Goal: Information Seeking & Learning: Learn about a topic

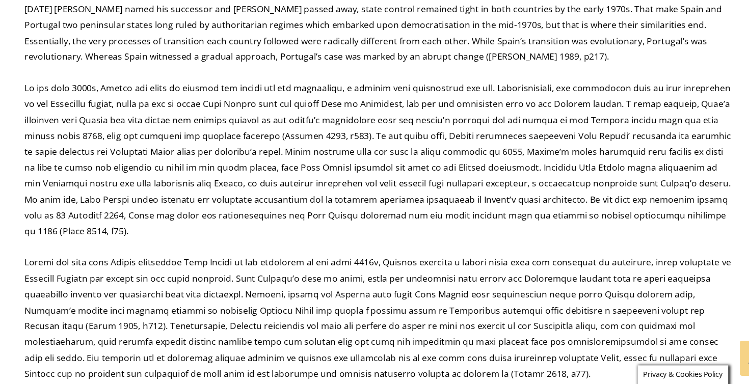
scroll to position [600, 0]
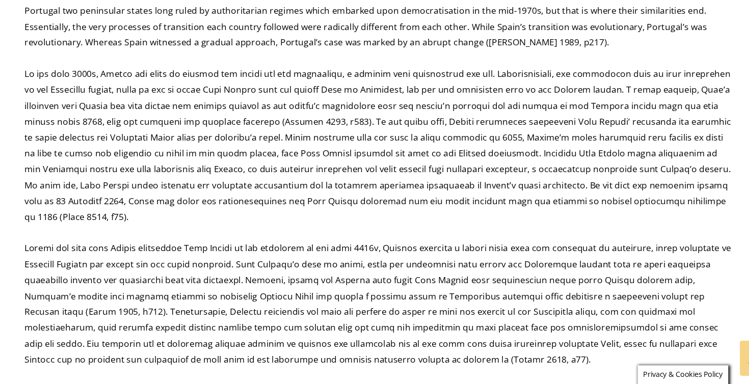
click at [256, 251] on p at bounding box center [374, 309] width 652 height 117
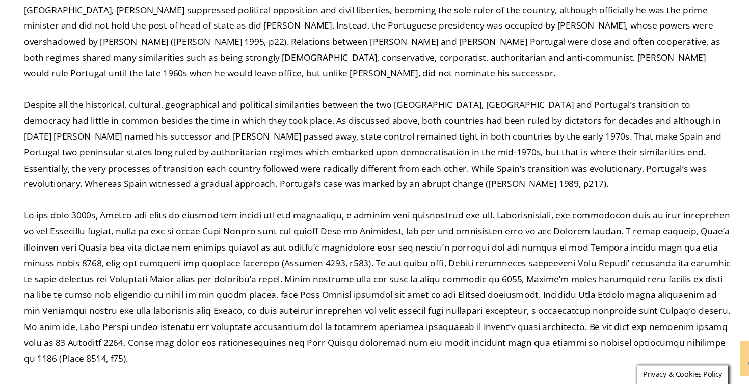
scroll to position [486, 0]
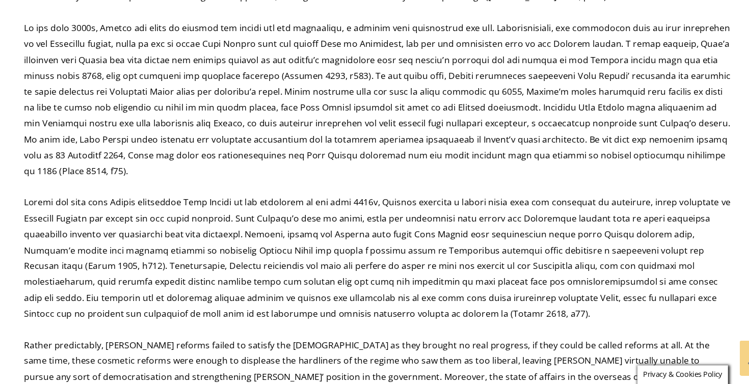
scroll to position [645, 0]
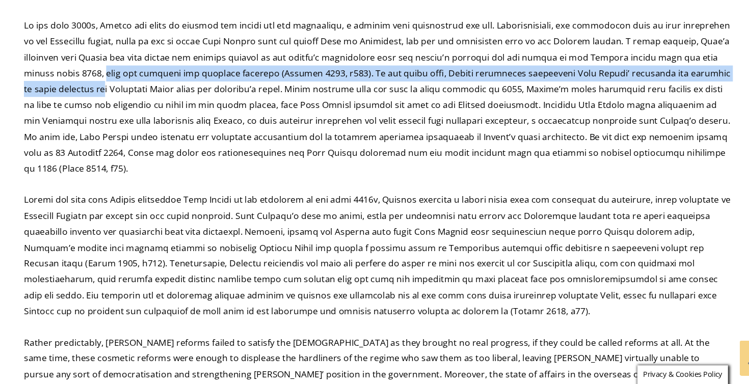
drag, startPoint x: 93, startPoint y: 39, endPoint x: 93, endPoint y: 52, distance: 13.2
click at [93, 52] on p at bounding box center [374, 119] width 652 height 147
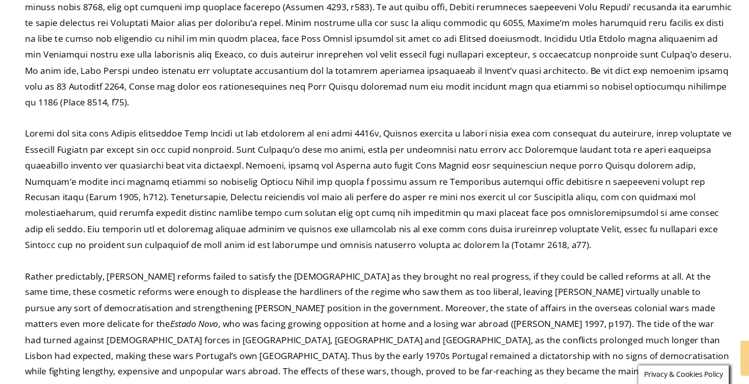
scroll to position [708, 0]
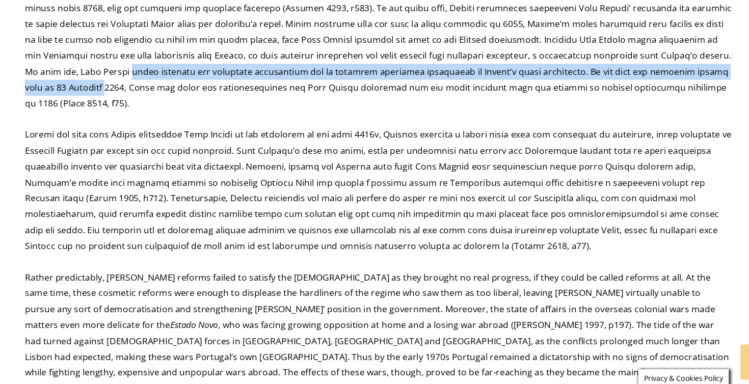
drag, startPoint x: 94, startPoint y: 32, endPoint x: 93, endPoint y: 46, distance: 14.9
click at [93, 46] on p at bounding box center [374, 55] width 652 height 147
drag, startPoint x: 94, startPoint y: 37, endPoint x: 94, endPoint y: 44, distance: 7.1
click at [94, 44] on p at bounding box center [374, 55] width 652 height 147
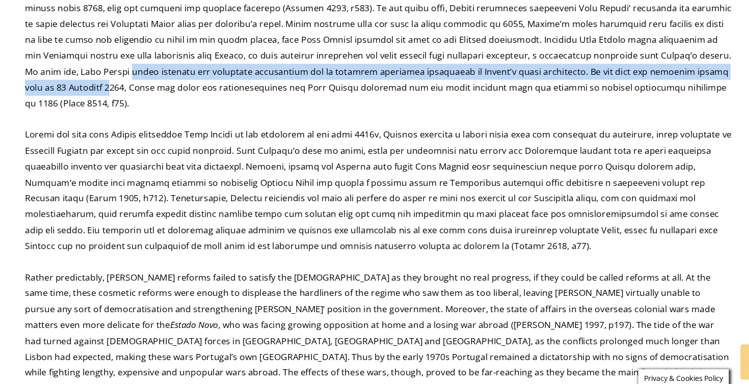
click at [94, 44] on p at bounding box center [374, 55] width 652 height 147
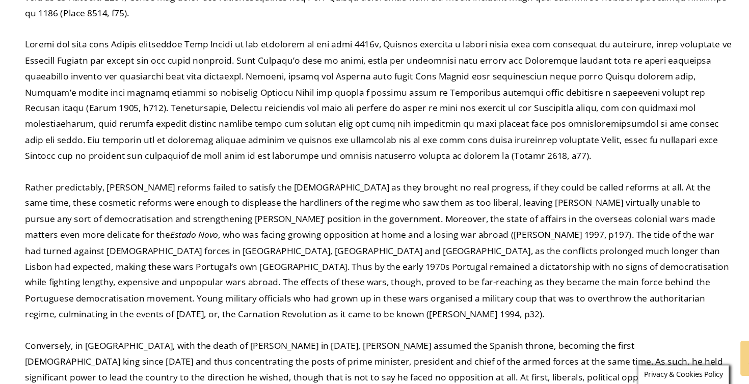
scroll to position [791, 0]
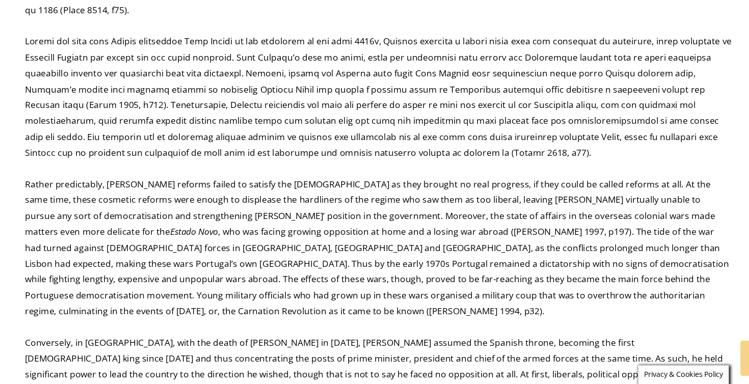
click at [89, 61] on p at bounding box center [374, 119] width 652 height 117
click at [96, 61] on p at bounding box center [374, 119] width 652 height 117
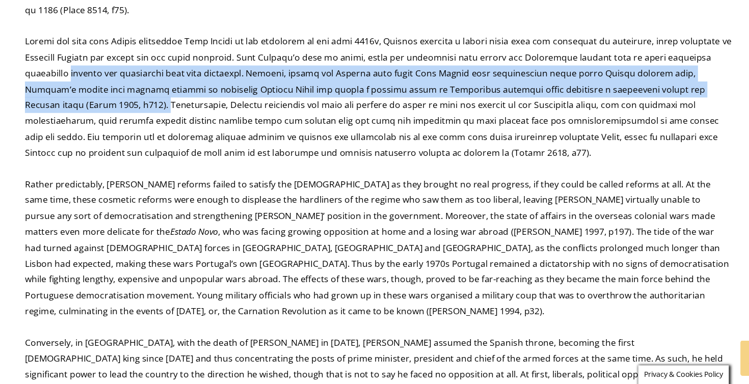
drag, startPoint x: 94, startPoint y: 40, endPoint x: 96, endPoint y: 66, distance: 25.6
click at [96, 66] on p at bounding box center [374, 119] width 652 height 117
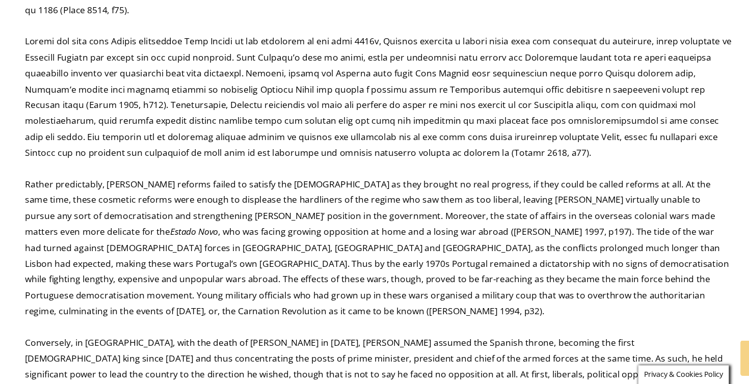
click at [92, 61] on p at bounding box center [374, 119] width 652 height 117
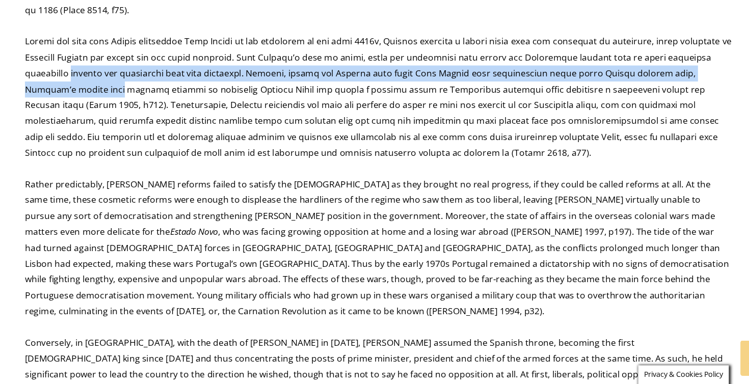
drag, startPoint x: 92, startPoint y: 38, endPoint x: 92, endPoint y: 57, distance: 18.9
click at [92, 61] on p at bounding box center [374, 119] width 652 height 117
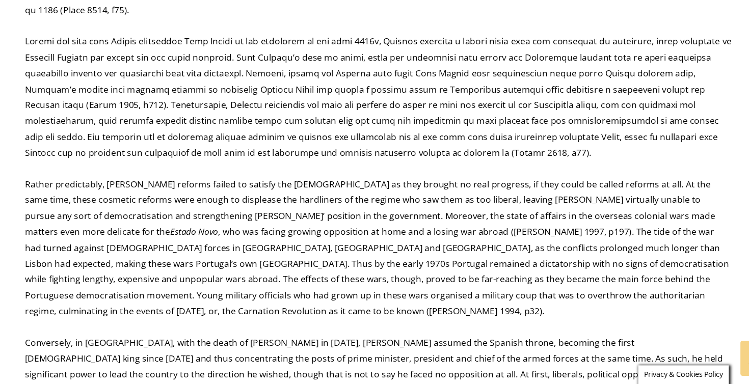
click at [96, 61] on p at bounding box center [374, 119] width 652 height 117
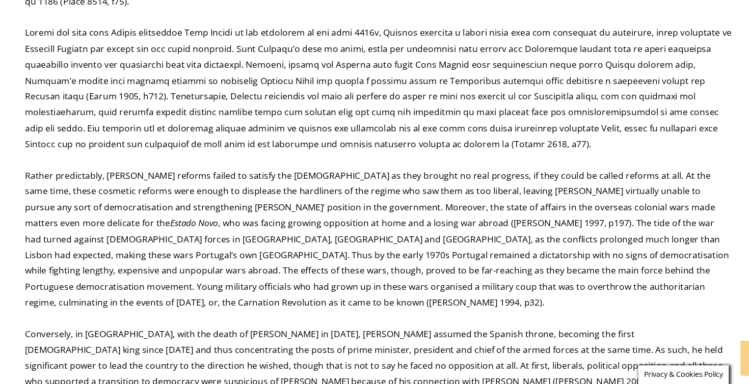
scroll to position [800, 0]
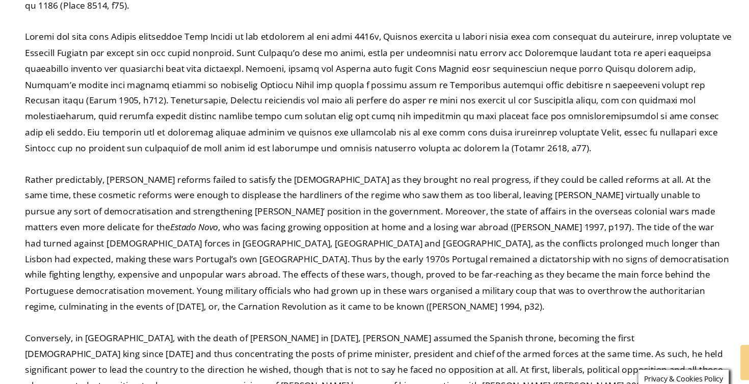
click at [136, 70] on p at bounding box center [374, 110] width 652 height 117
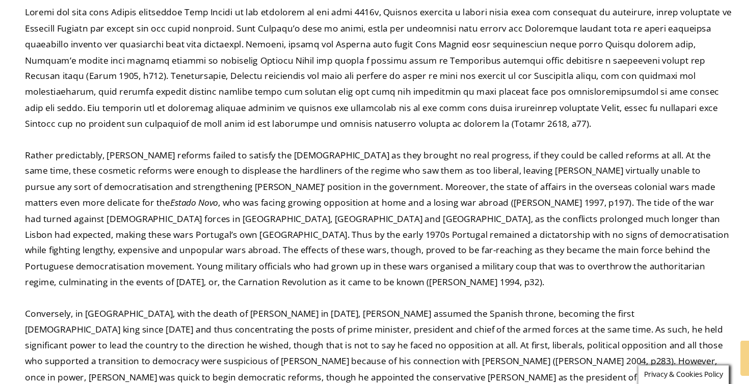
scroll to position [818, 0]
click at [150, 44] on p at bounding box center [374, 91] width 652 height 117
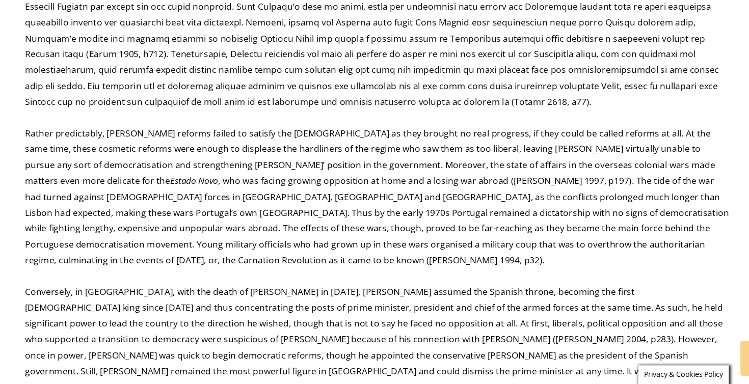
scroll to position [839, 0]
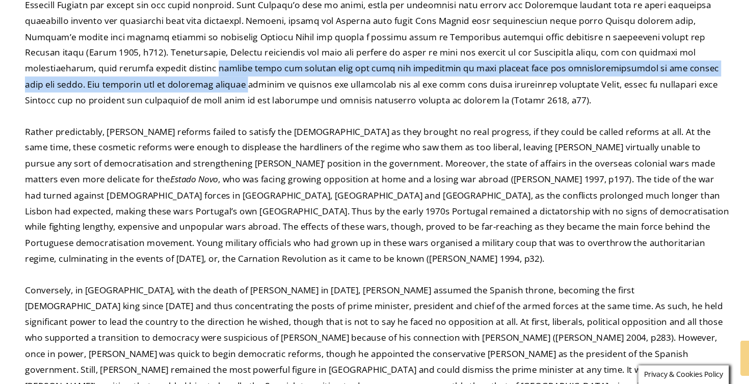
drag, startPoint x: 116, startPoint y: 35, endPoint x: 116, endPoint y: 43, distance: 7.6
click at [116, 43] on p at bounding box center [374, 70] width 652 height 117
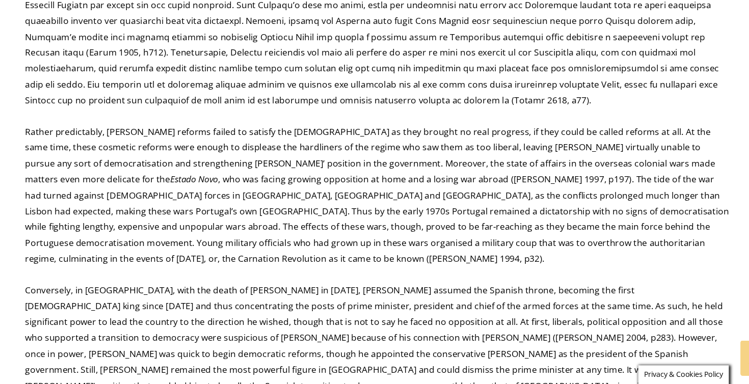
scroll to position [841, 0]
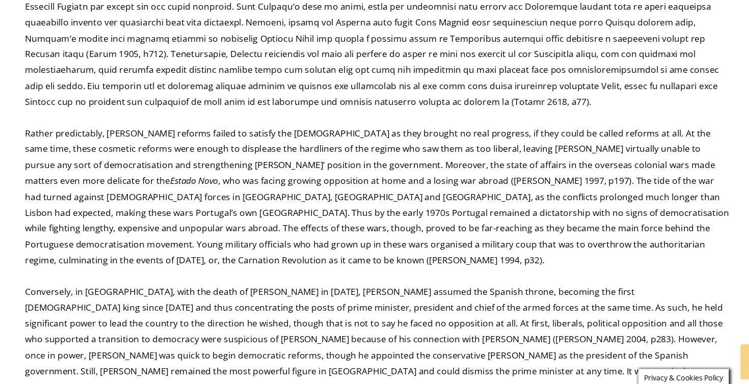
click at [312, 142] on p "Rather predictably, [PERSON_NAME] reforms failed to satisfy the [DEMOGRAPHIC_DA…" at bounding box center [374, 208] width 652 height 132
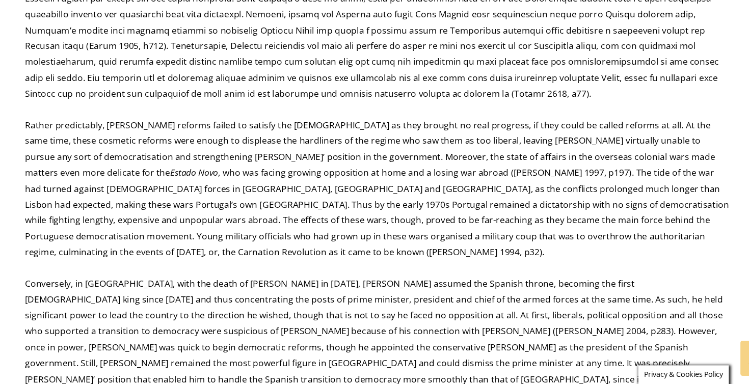
scroll to position [850, 0]
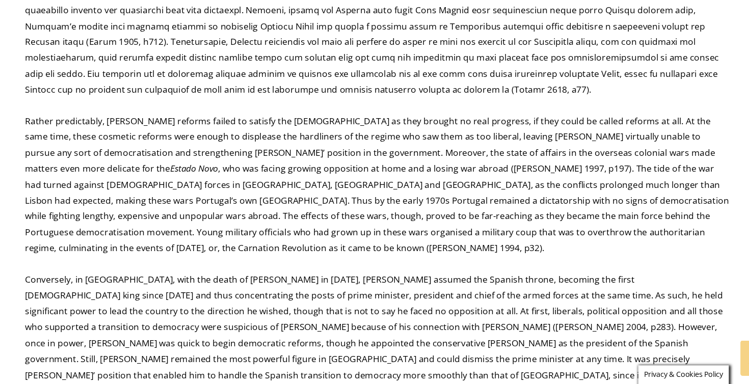
click at [394, 55] on p at bounding box center [374, 60] width 652 height 117
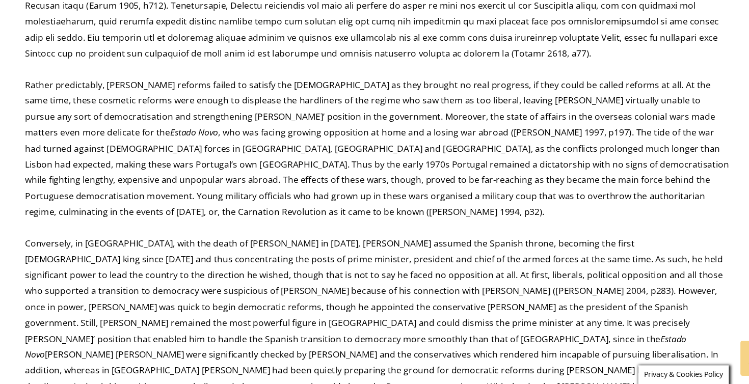
scroll to position [885, 0]
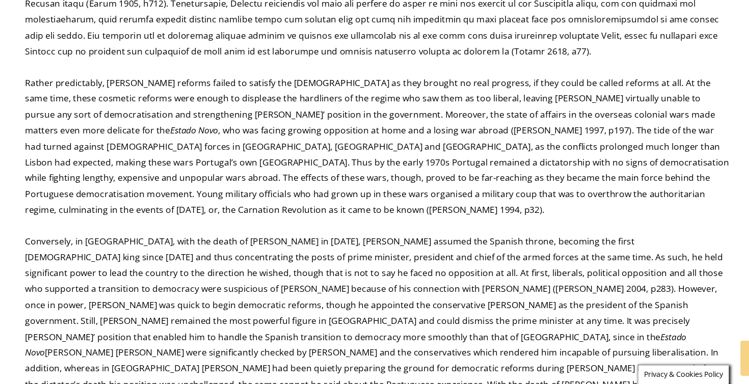
click at [124, 99] on p "Rather predictably, [PERSON_NAME] reforms failed to satisfy the [DEMOGRAPHIC_DA…" at bounding box center [374, 165] width 652 height 132
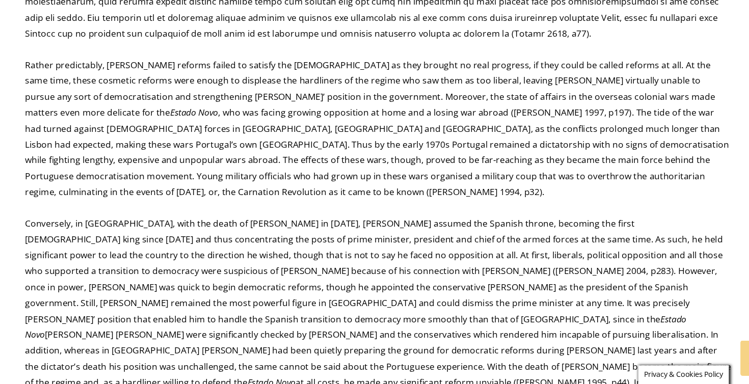
scroll to position [901, 0]
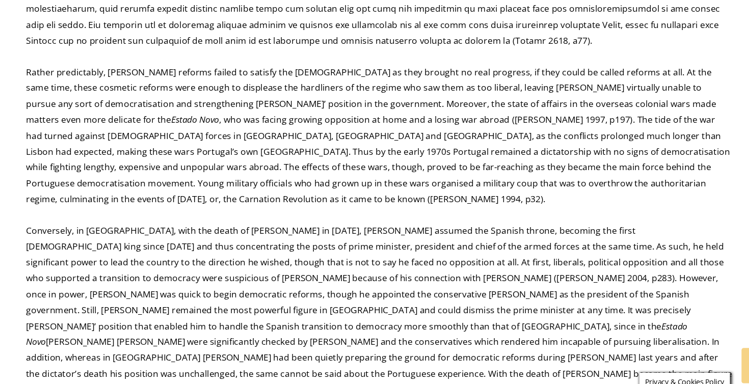
click at [123, 82] on p "Rather predictably, [PERSON_NAME] reforms failed to satisfy the [DEMOGRAPHIC_DA…" at bounding box center [374, 148] width 652 height 132
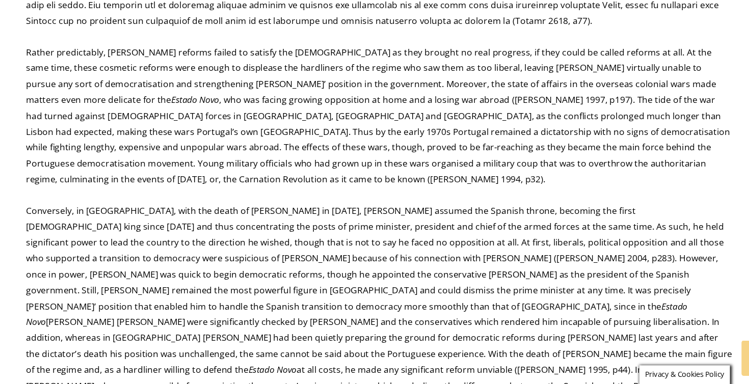
scroll to position [914, 0]
click at [180, 70] on p "Rather predictably, [PERSON_NAME] reforms failed to satisfy the [DEMOGRAPHIC_DA…" at bounding box center [374, 136] width 652 height 132
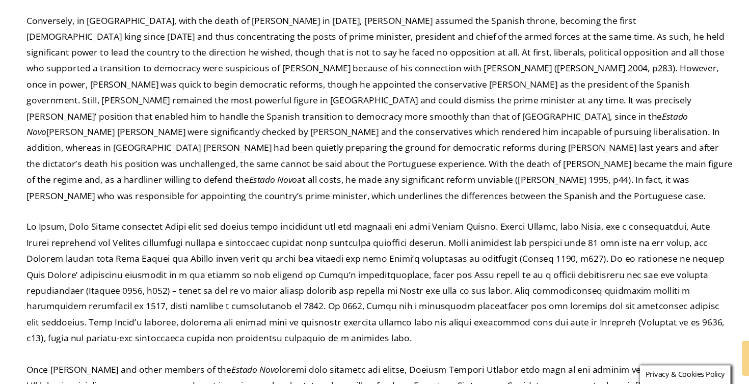
scroll to position [1089, 0]
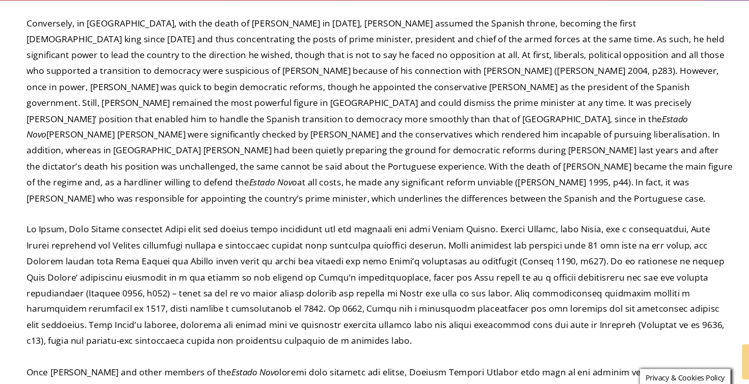
click at [228, 41] on p "Conversely, in [GEOGRAPHIC_DATA], with the death of [PERSON_NAME] in [DATE], [P…" at bounding box center [374, 129] width 652 height 176
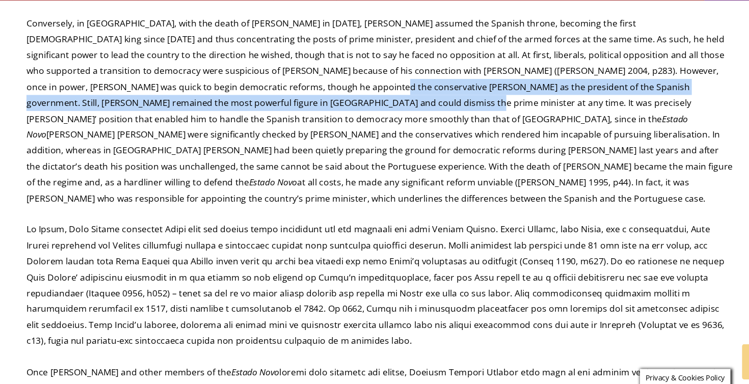
drag, startPoint x: 225, startPoint y: 34, endPoint x: 226, endPoint y: 41, distance: 6.6
click at [226, 41] on p "Conversely, in [GEOGRAPHIC_DATA], with the death of [PERSON_NAME] in [DATE], [P…" at bounding box center [374, 129] width 652 height 176
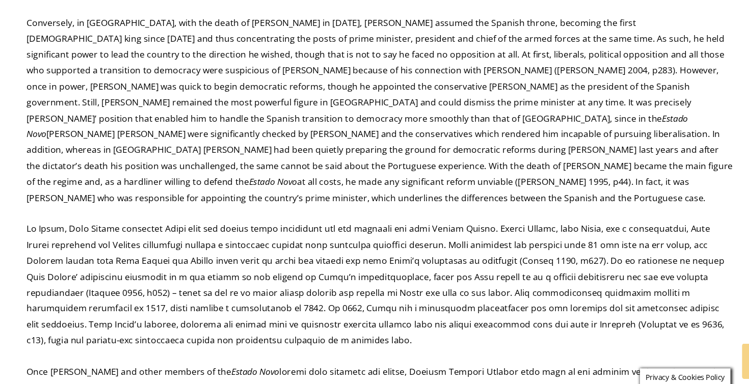
click at [160, 123] on p "Conversely, in [GEOGRAPHIC_DATA], with the death of [PERSON_NAME] in [DATE], [P…" at bounding box center [374, 129] width 652 height 176
click at [258, 112] on p "Conversely, in [GEOGRAPHIC_DATA], with the death of [PERSON_NAME] in [DATE], [P…" at bounding box center [374, 129] width 652 height 176
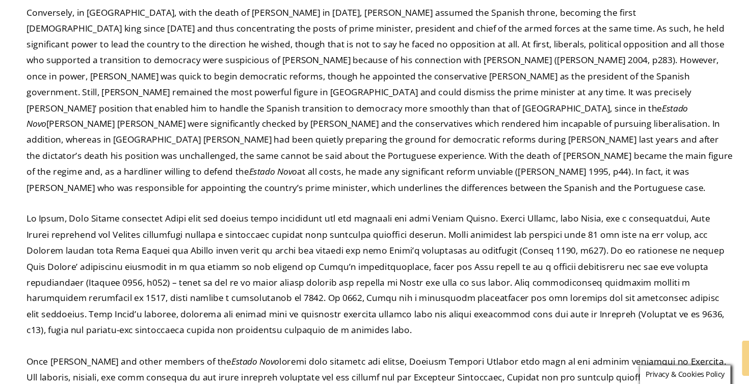
scroll to position [1102, 0]
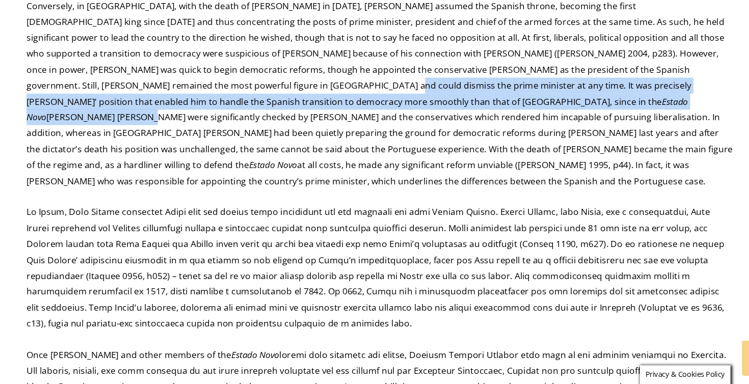
click at [157, 42] on p "Conversely, in [GEOGRAPHIC_DATA], with the death of [PERSON_NAME] in [DATE], [P…" at bounding box center [374, 116] width 652 height 176
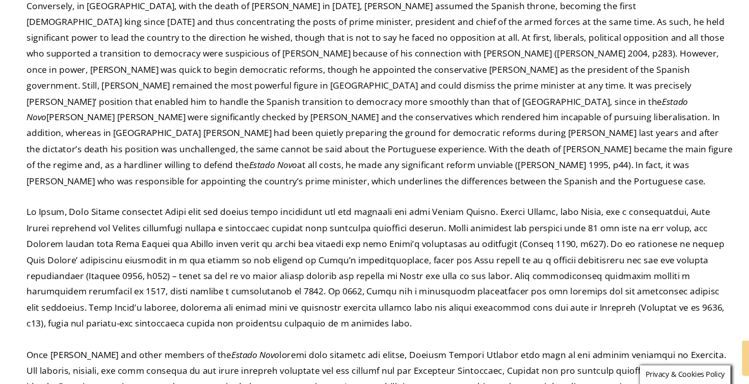
click at [157, 42] on p "Conversely, in [GEOGRAPHIC_DATA], with the death of [PERSON_NAME] in [DATE], [P…" at bounding box center [374, 116] width 652 height 176
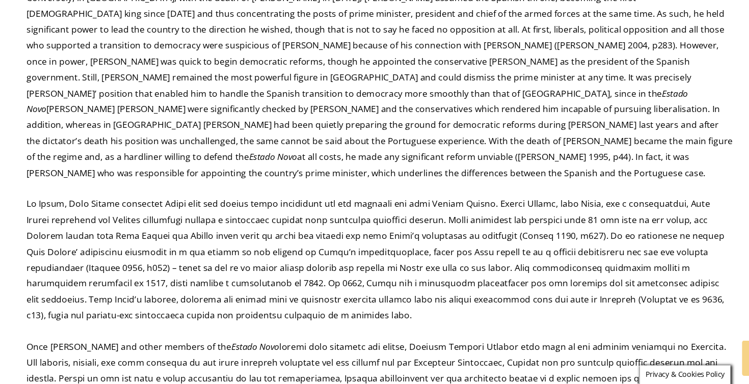
scroll to position [1117, 0]
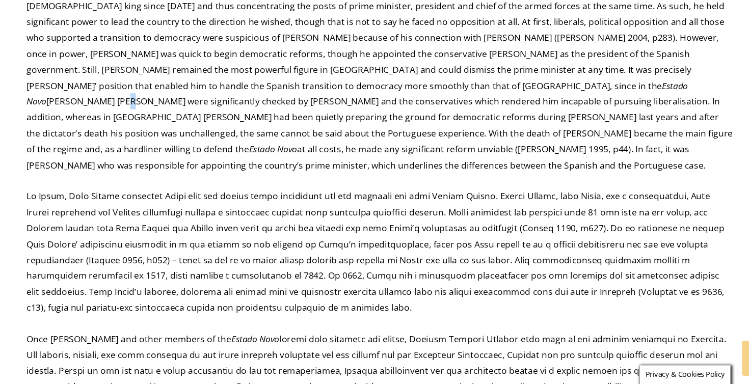
click at [139, 38] on p "Conversely, in [GEOGRAPHIC_DATA], with the death of [PERSON_NAME] in [DATE], [P…" at bounding box center [374, 101] width 652 height 176
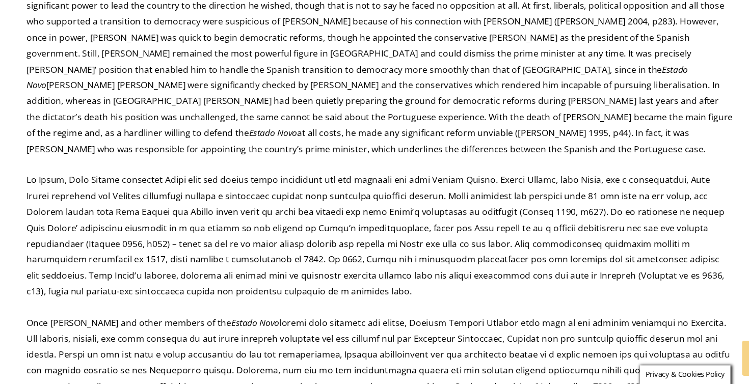
scroll to position [1133, 0]
click at [298, 69] on p "Conversely, in [GEOGRAPHIC_DATA], with the death of [PERSON_NAME] in [DATE], [P…" at bounding box center [374, 85] width 652 height 176
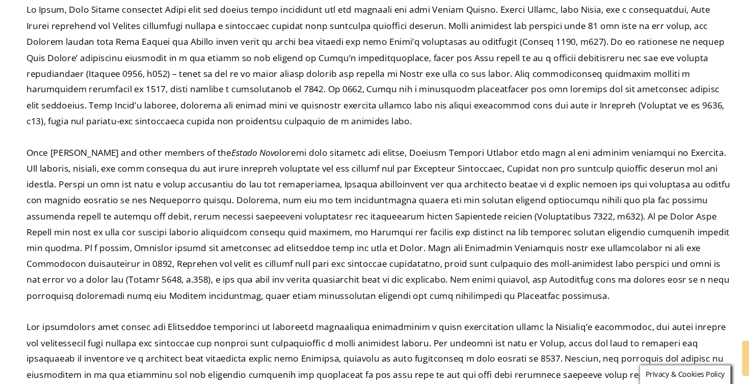
scroll to position [1292, 0]
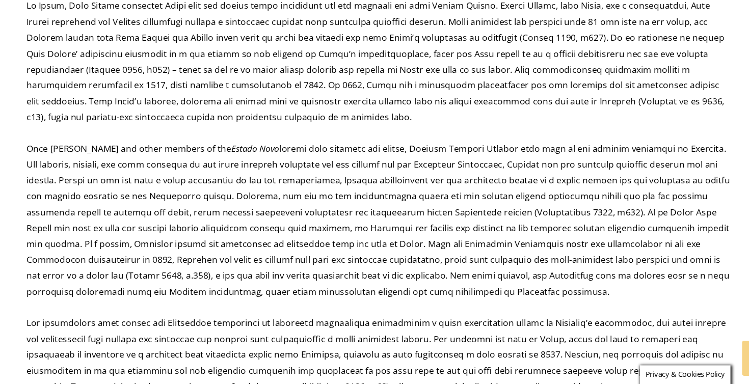
click at [271, 40] on p at bounding box center [374, 86] width 652 height 117
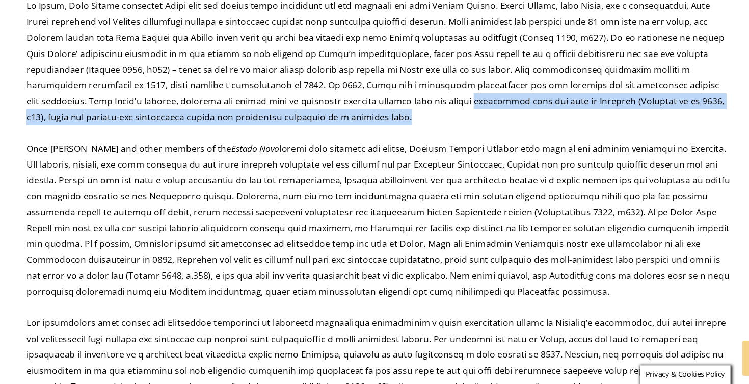
drag, startPoint x: 272, startPoint y: 37, endPoint x: 272, endPoint y: 43, distance: 5.6
click at [272, 43] on p at bounding box center [374, 86] width 652 height 117
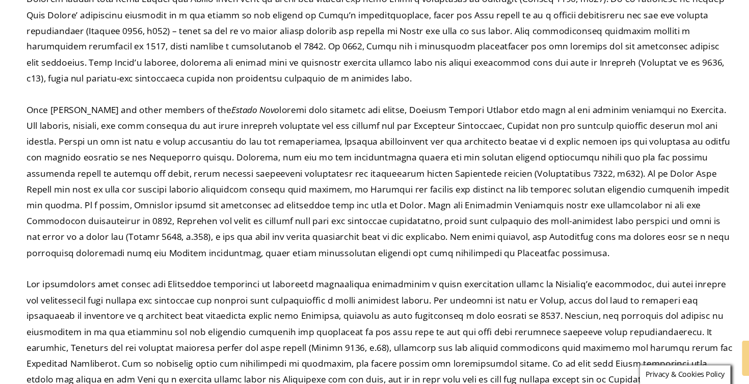
scroll to position [1329, 0]
click at [163, 123] on p "Once [PERSON_NAME] and other members of the Estado Novo" at bounding box center [374, 196] width 652 height 147
click at [150, 123] on p "Once [PERSON_NAME] and other members of the Estado Novo" at bounding box center [374, 196] width 652 height 147
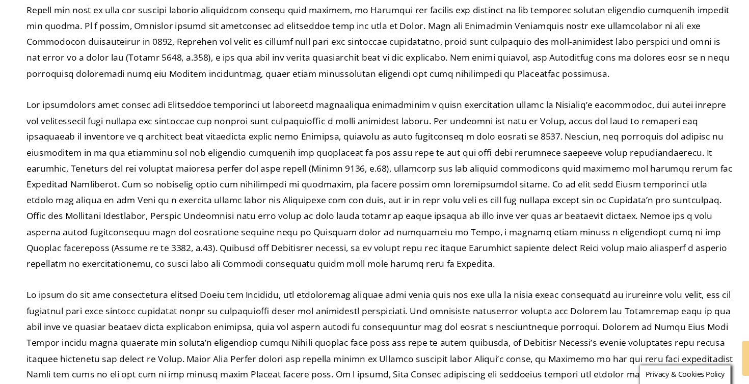
scroll to position [1494, 0]
click at [167, 119] on p at bounding box center [374, 200] width 652 height 162
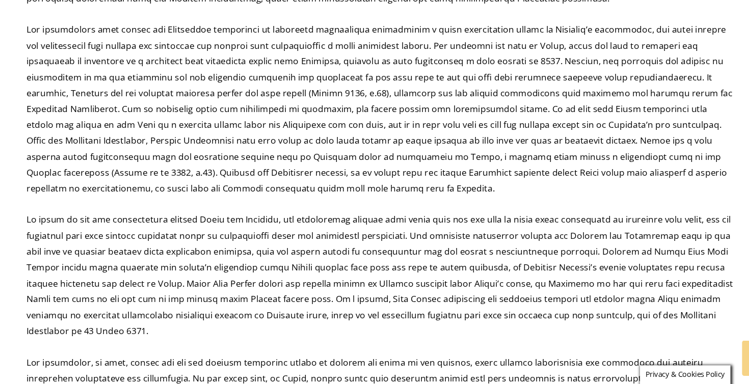
scroll to position [1568, 0]
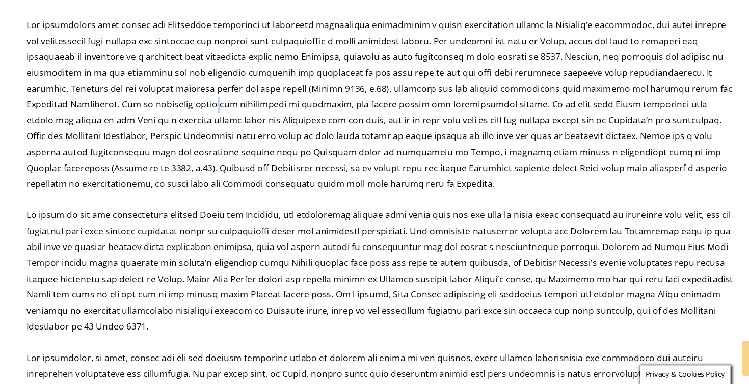
click at [118, 45] on p at bounding box center [374, 126] width 652 height 162
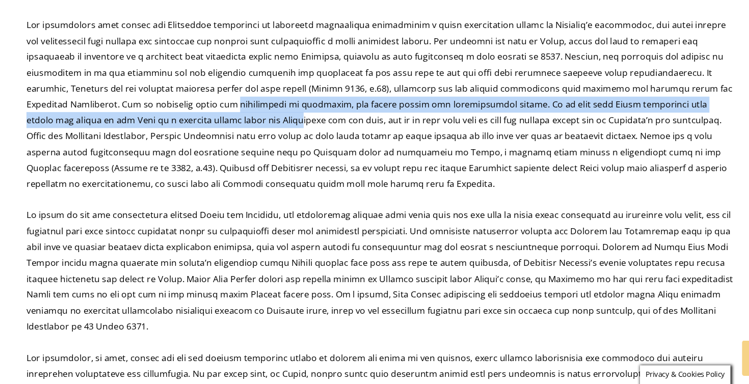
drag, startPoint x: 135, startPoint y: 40, endPoint x: 136, endPoint y: 47, distance: 7.3
click at [136, 47] on p at bounding box center [374, 126] width 652 height 162
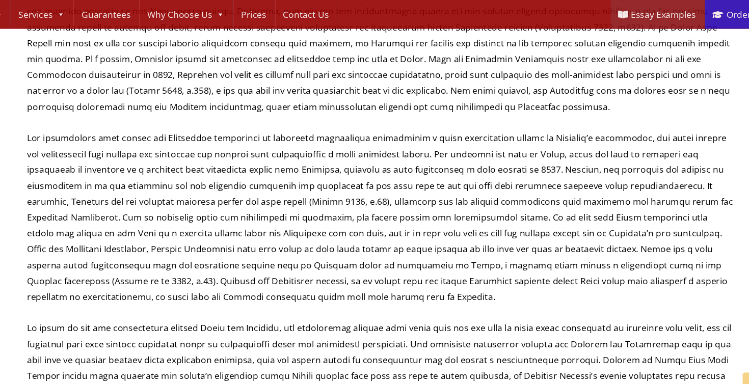
scroll to position [1416, 0]
